Goal: Task Accomplishment & Management: Manage account settings

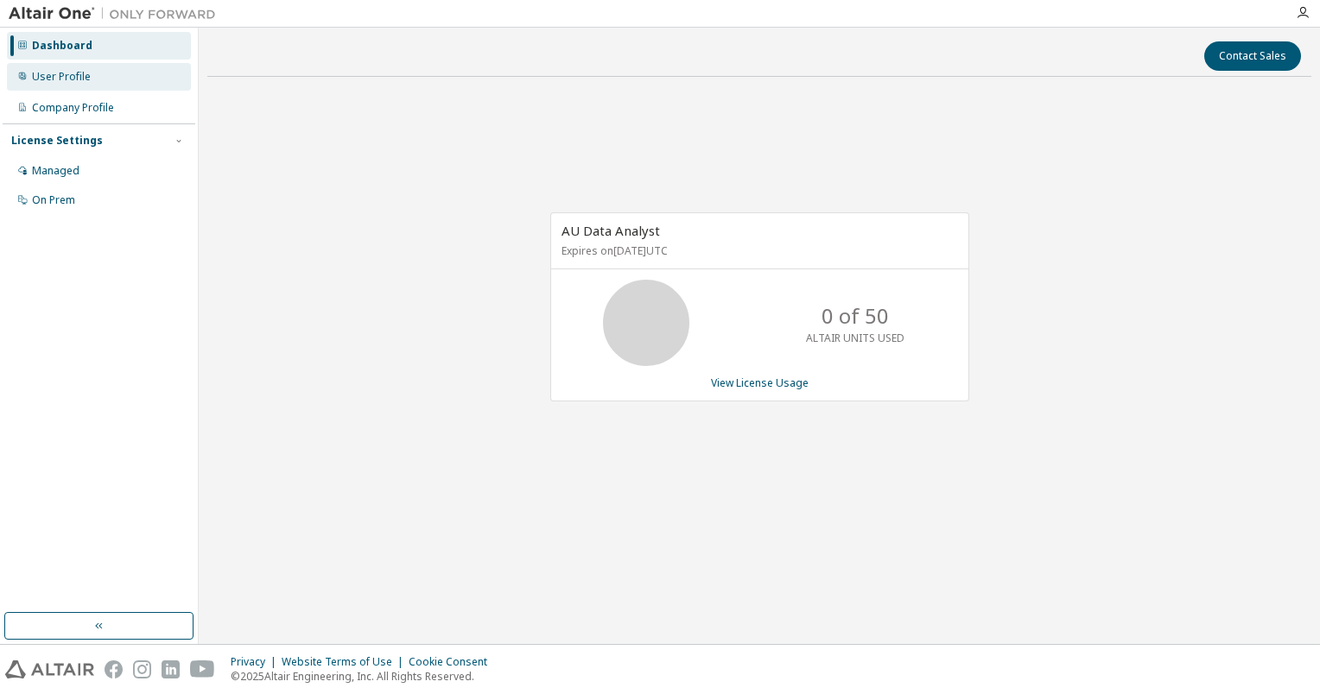
click at [71, 79] on div "User Profile" at bounding box center [61, 77] width 59 height 14
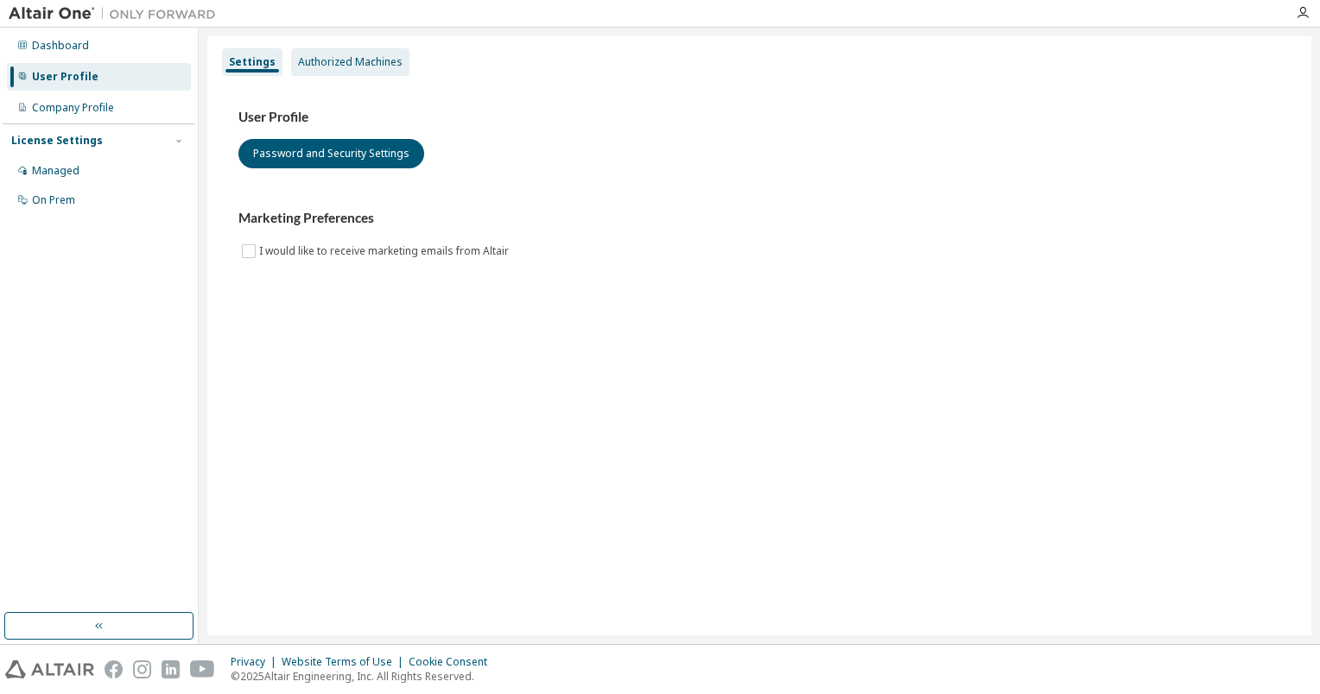
click at [324, 54] on div "Authorized Machines" at bounding box center [350, 62] width 118 height 28
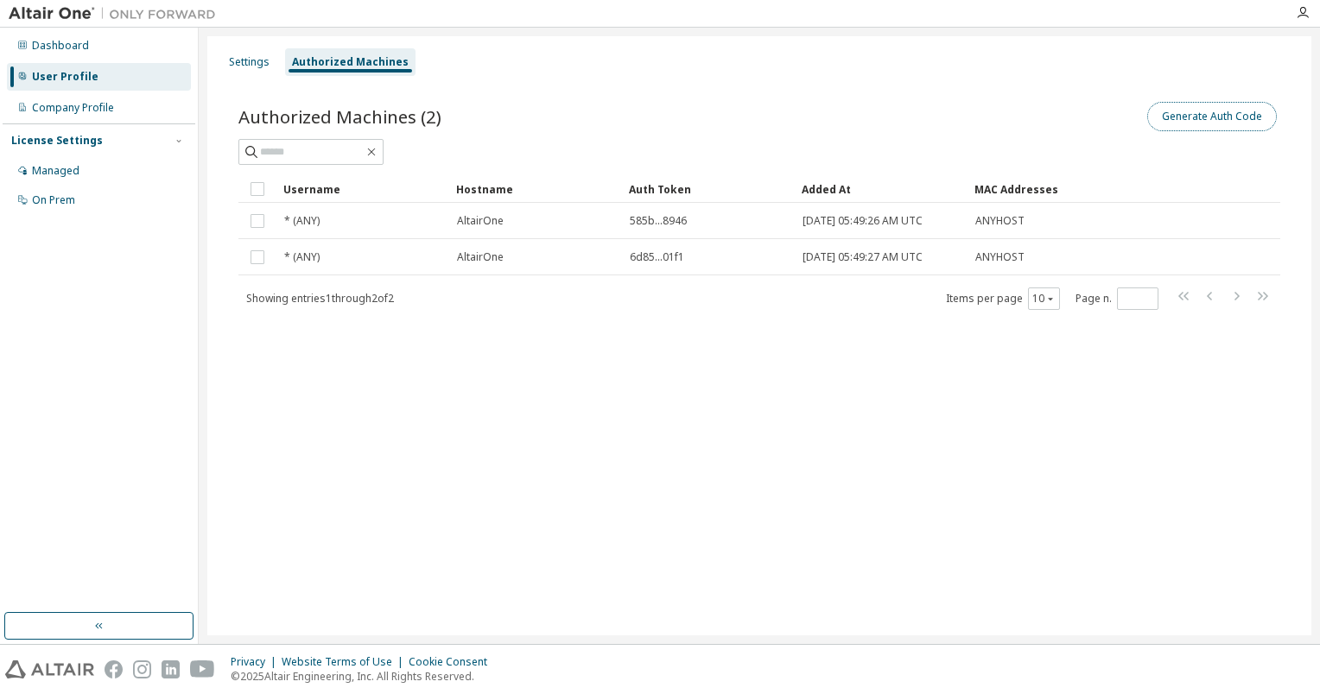
click at [1241, 120] on button "Generate Auth Code" at bounding box center [1212, 116] width 130 height 29
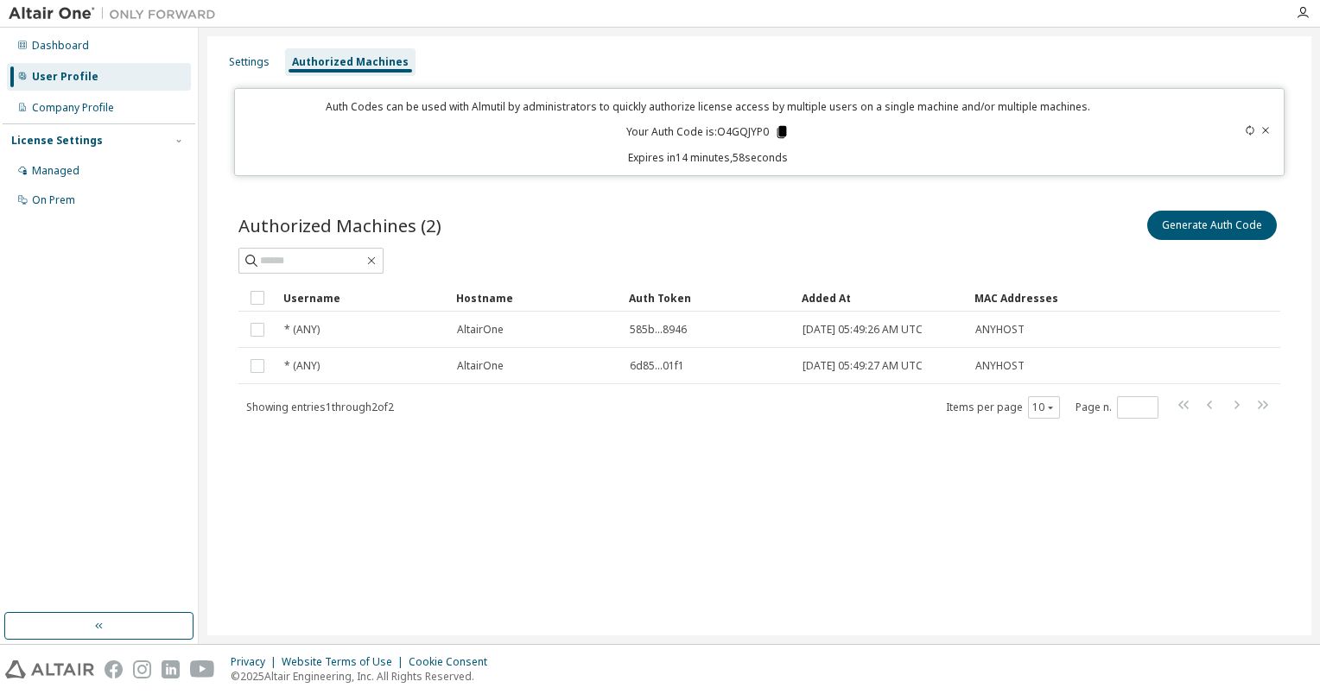
click at [777, 130] on icon at bounding box center [782, 132] width 16 height 16
click at [1264, 129] on icon at bounding box center [1265, 130] width 7 height 6
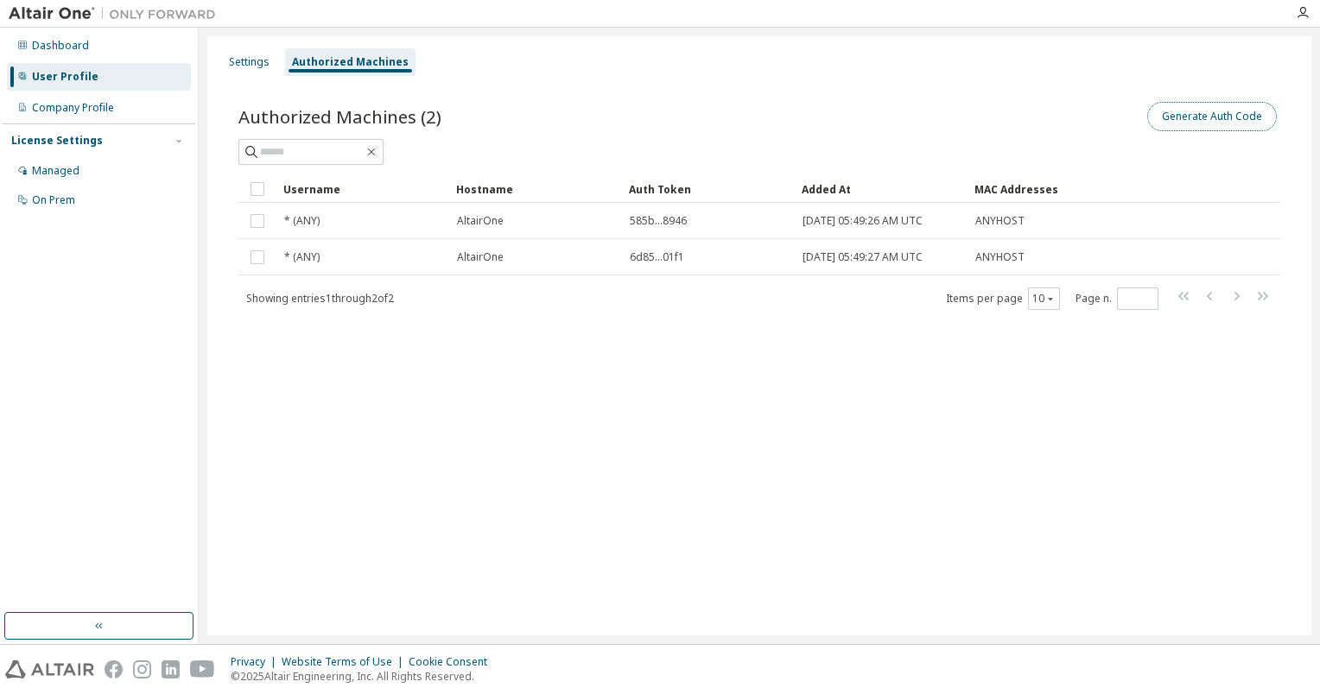
click at [1202, 117] on button "Generate Auth Code" at bounding box center [1212, 116] width 130 height 29
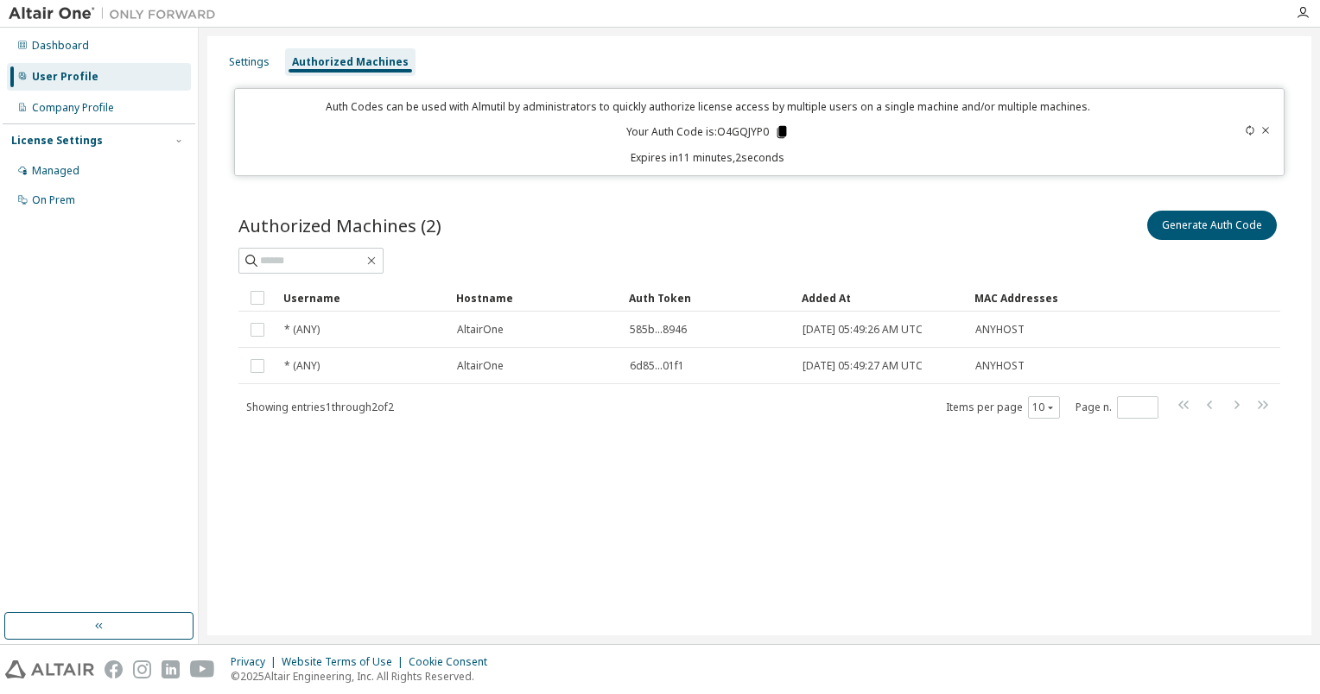
click at [780, 132] on icon at bounding box center [781, 132] width 9 height 12
